Goal: Navigation & Orientation: Find specific page/section

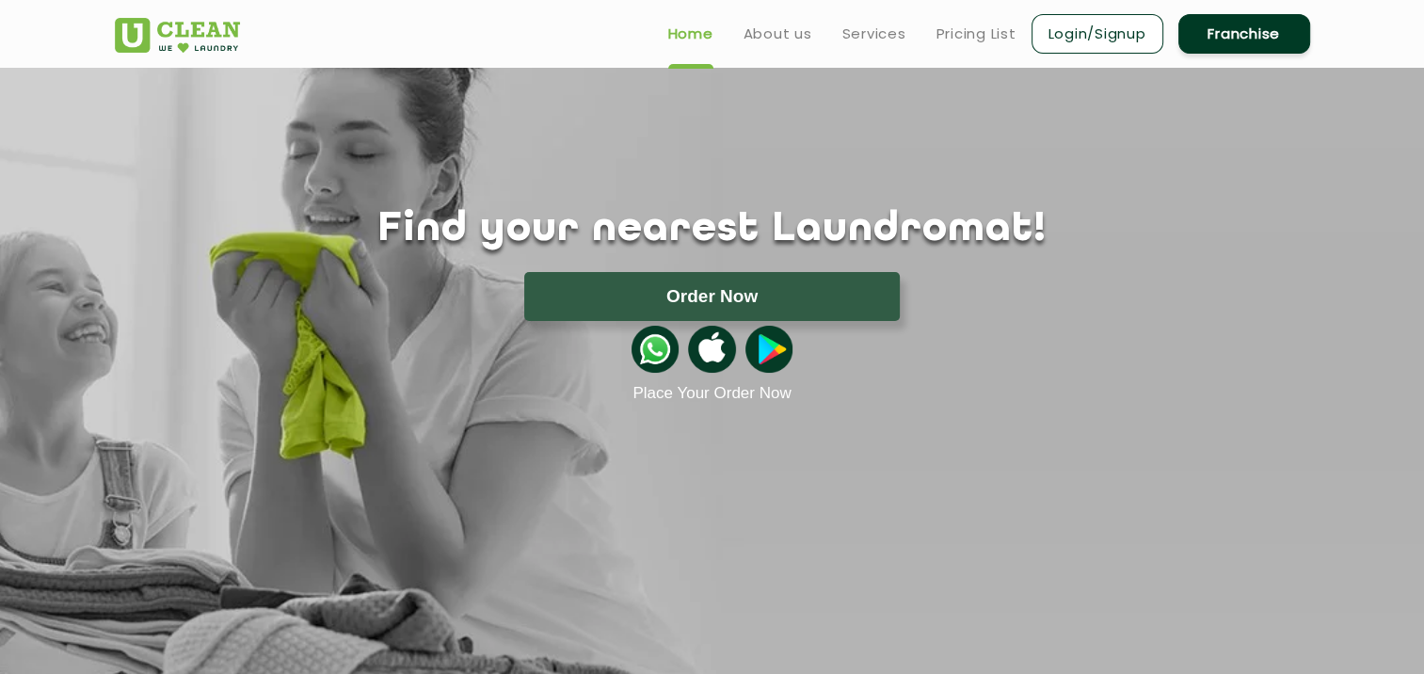
scroll to position [35, 0]
click at [1231, 34] on link "Franchise" at bounding box center [1244, 34] width 132 height 40
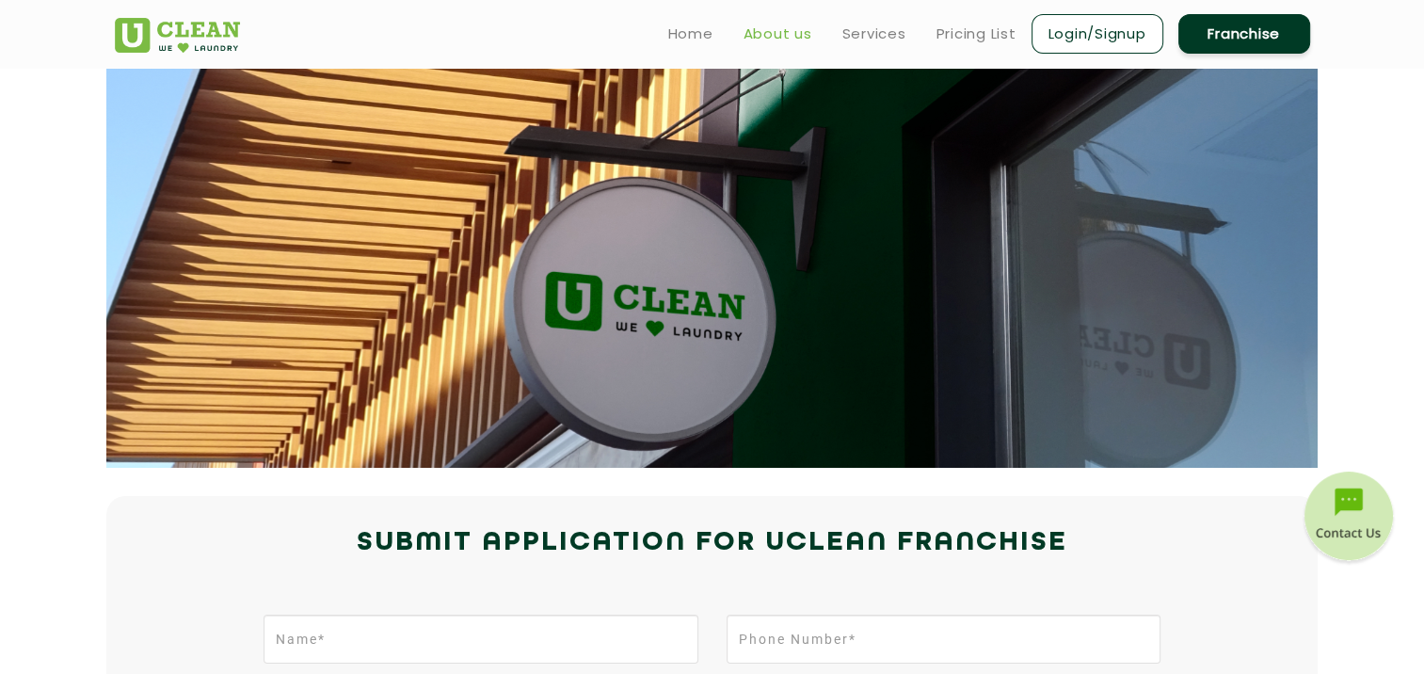
click at [770, 41] on link "About us" at bounding box center [777, 34] width 69 height 23
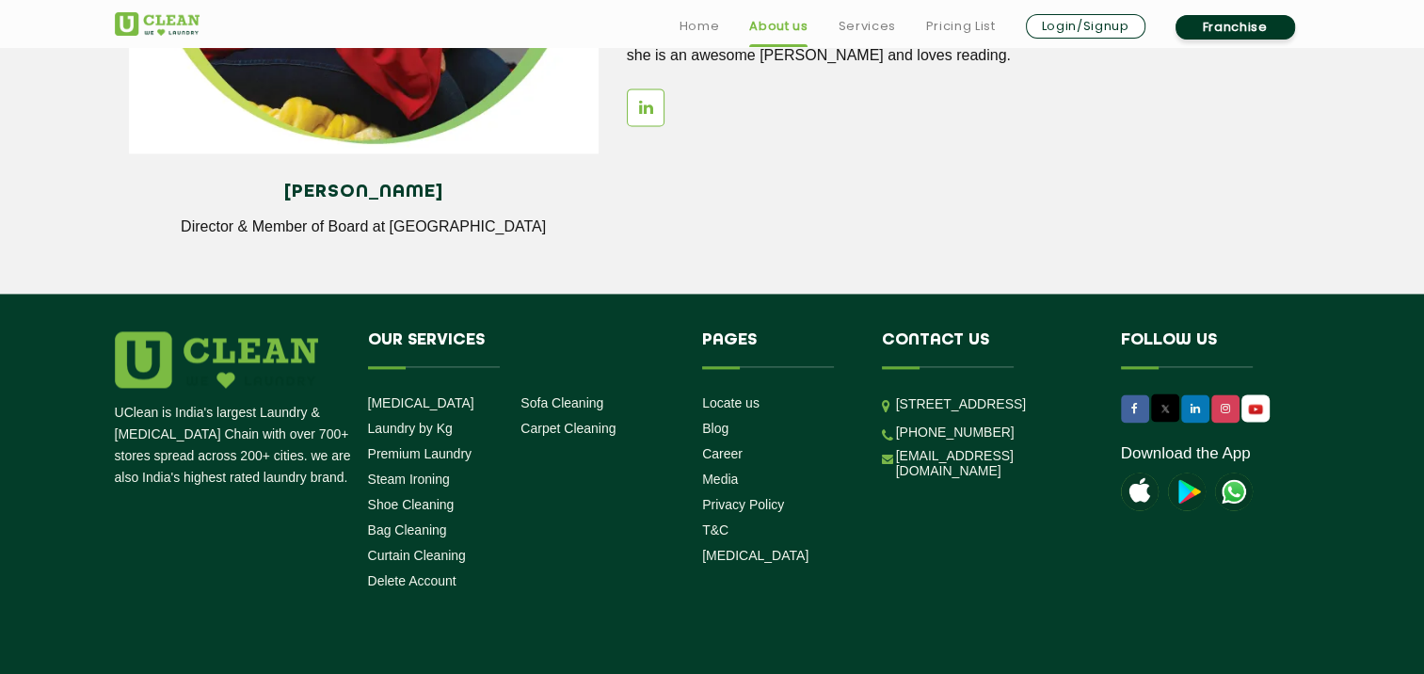
scroll to position [2691, 0]
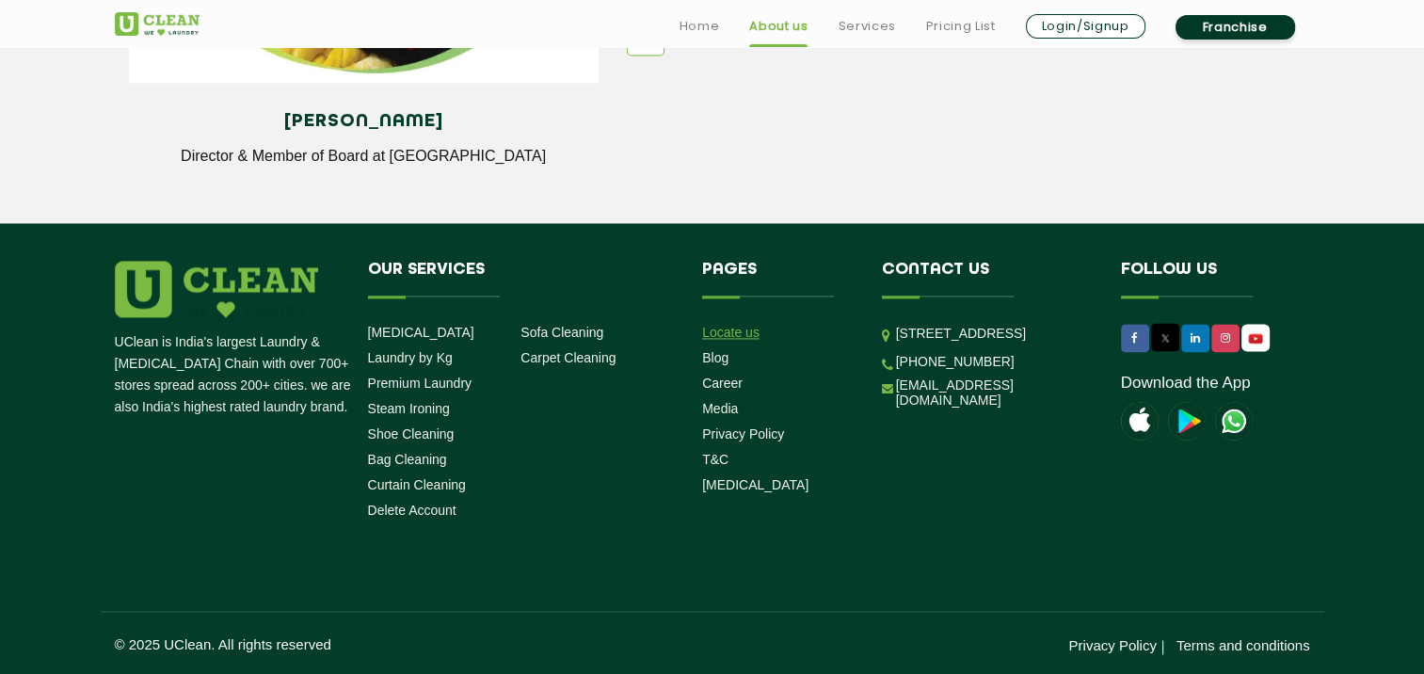
click at [735, 332] on link "Locate us" at bounding box center [730, 332] width 57 height 15
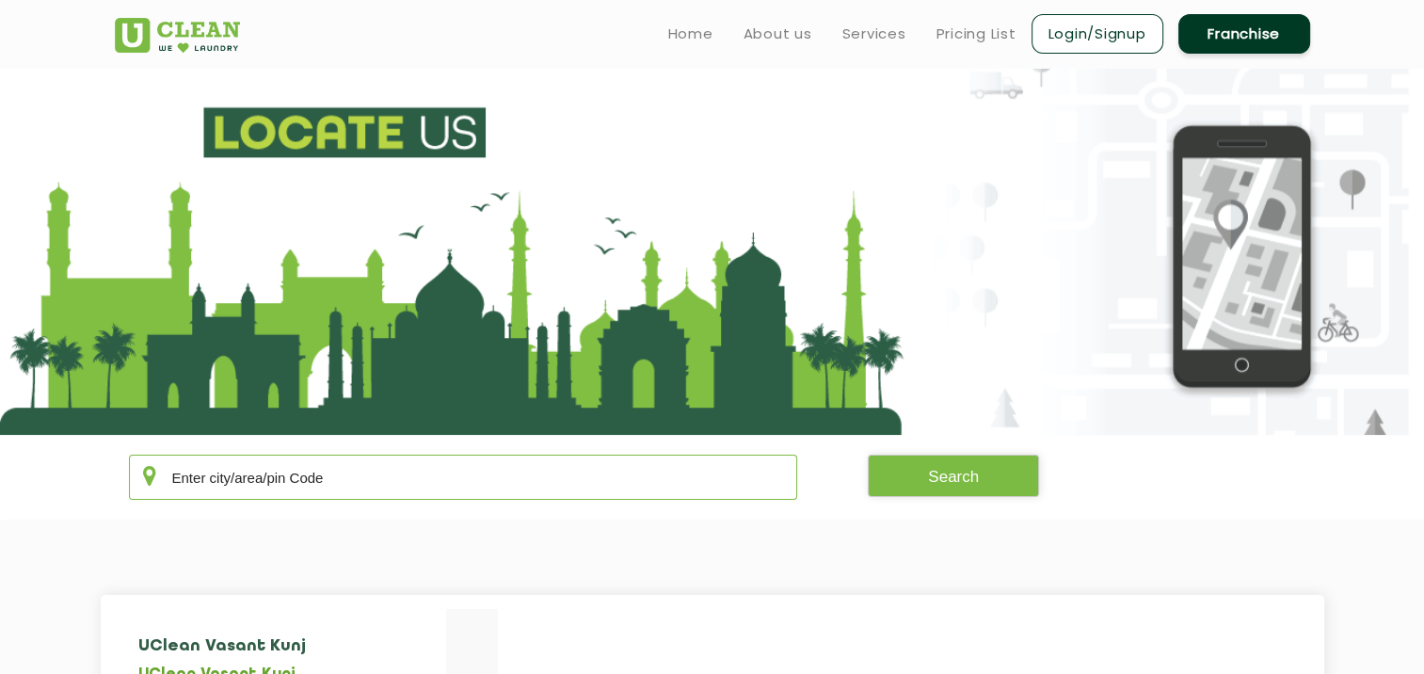
click at [278, 480] on input "text" at bounding box center [463, 477] width 669 height 45
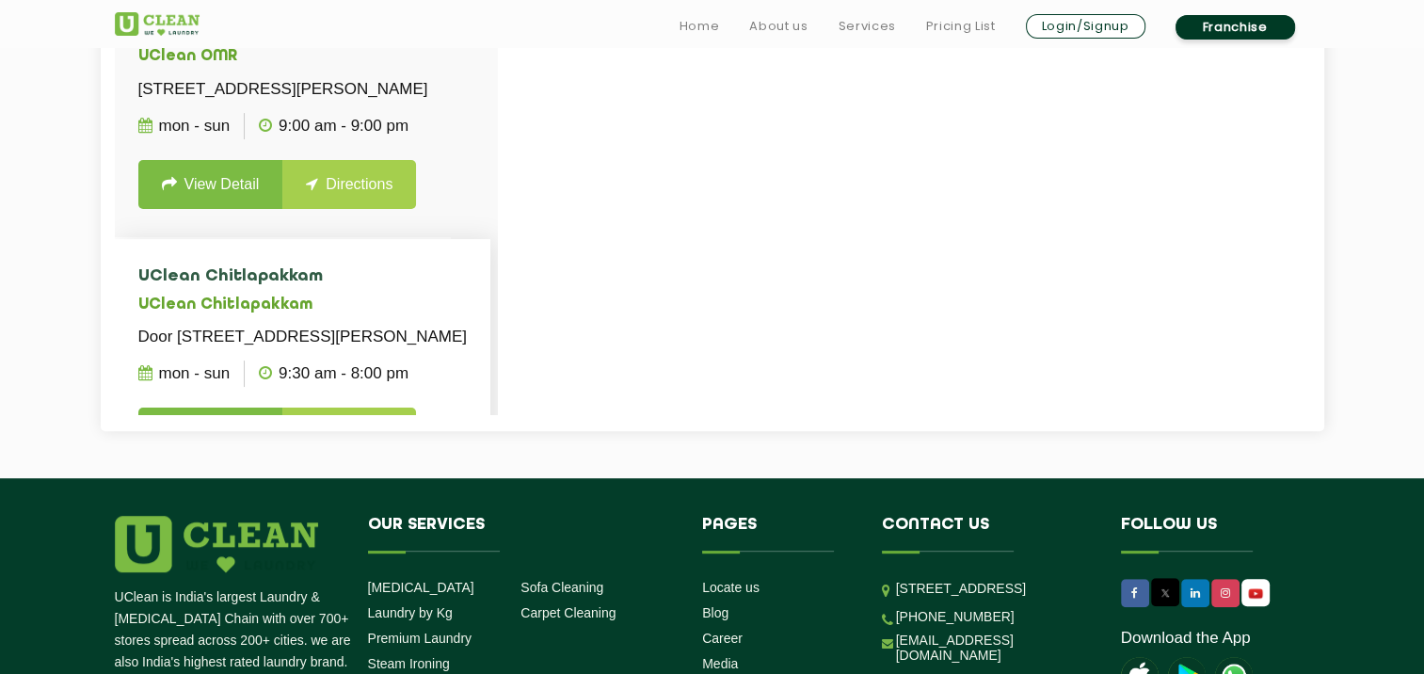
scroll to position [866, 0]
type input "[GEOGRAPHIC_DATA]"
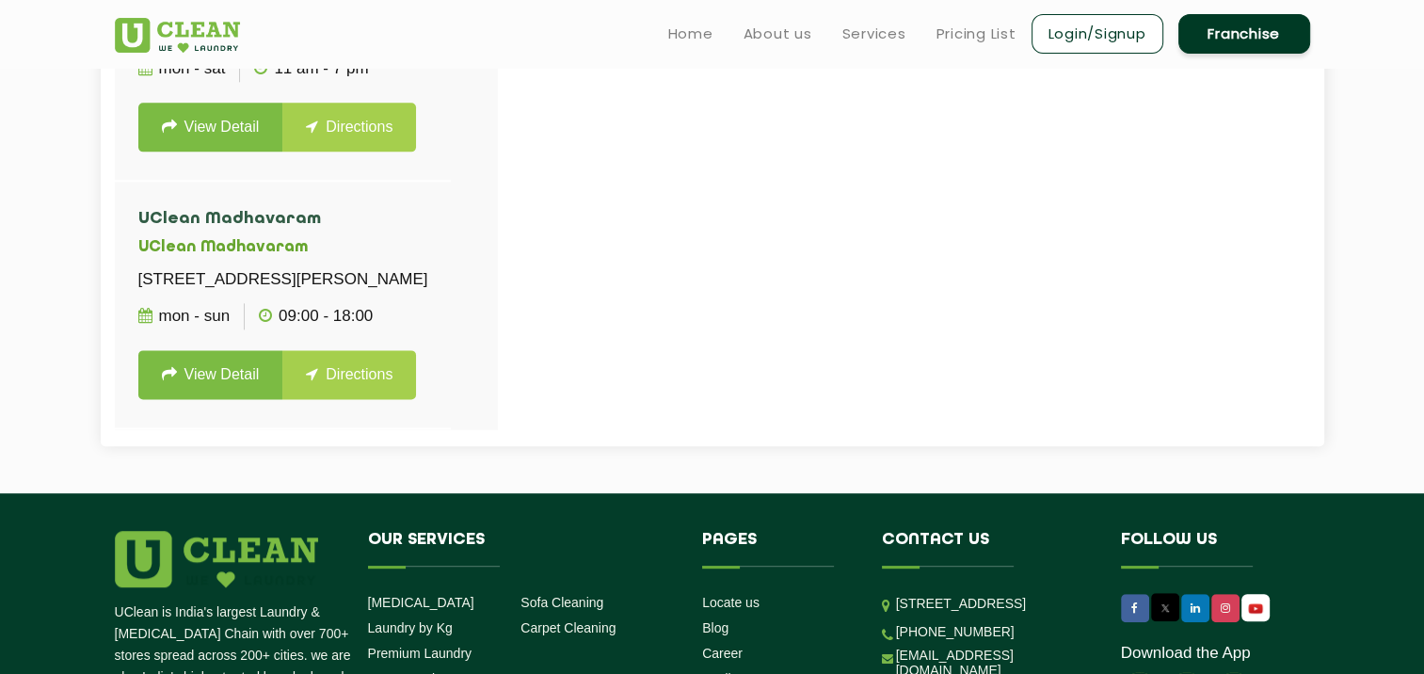
scroll to position [2304, 0]
click at [342, 152] on link "Directions" at bounding box center [349, 127] width 134 height 49
click at [320, 152] on link "Directions" at bounding box center [349, 127] width 134 height 49
